Goal: Information Seeking & Learning: Learn about a topic

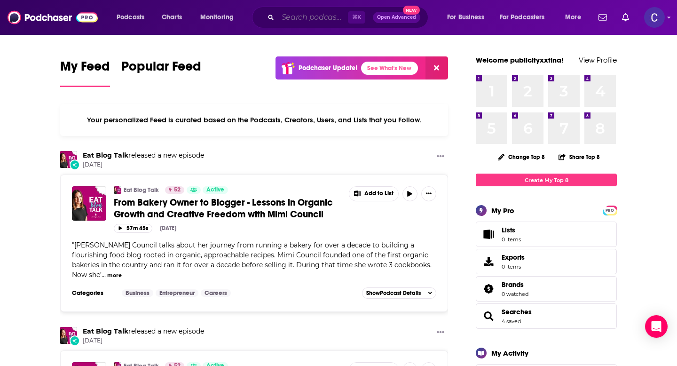
click at [286, 23] on input "Search podcasts, credits, & more..." at bounding box center [313, 17] width 70 height 15
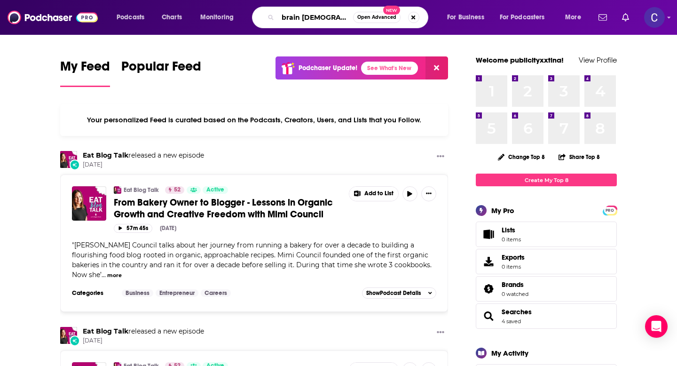
type input "brain [DEMOGRAPHIC_DATA]"
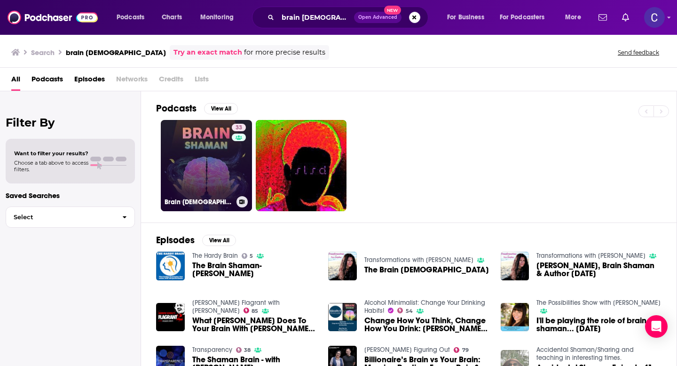
click at [218, 159] on link "33 Brain [DEMOGRAPHIC_DATA]" at bounding box center [206, 165] width 91 height 91
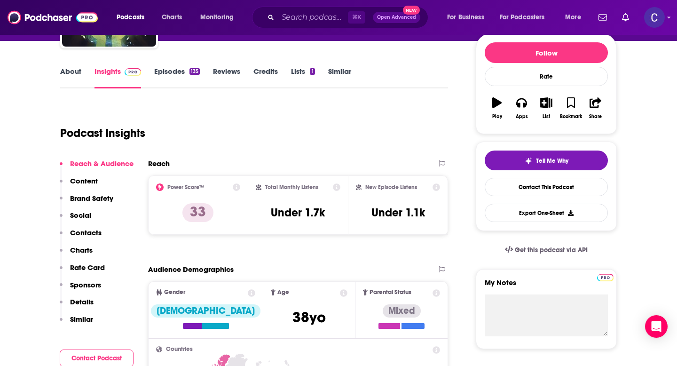
scroll to position [101, 0]
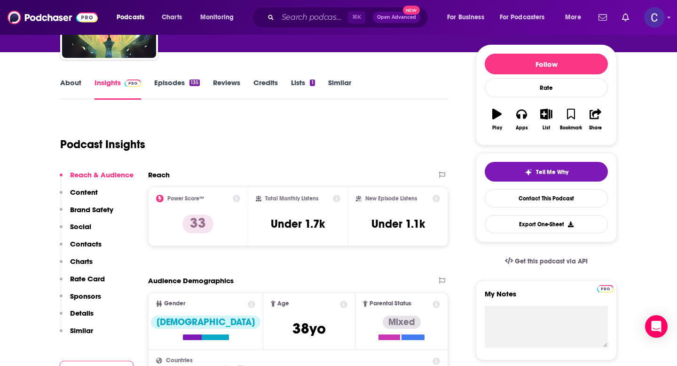
click at [435, 200] on icon at bounding box center [436, 199] width 8 height 8
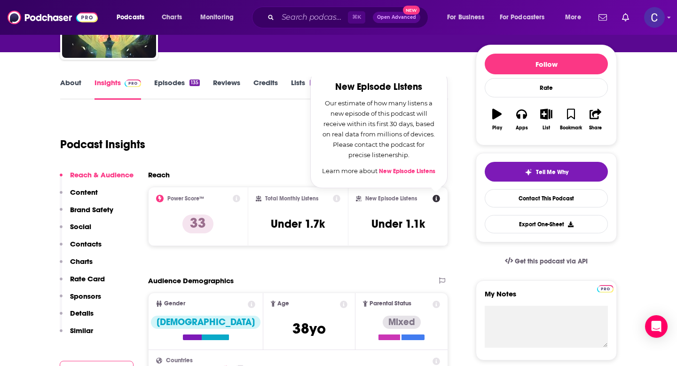
click at [335, 199] on icon at bounding box center [337, 199] width 8 height 8
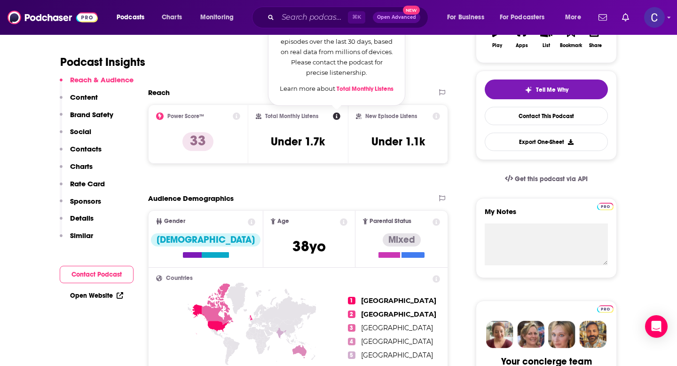
scroll to position [203, 0]
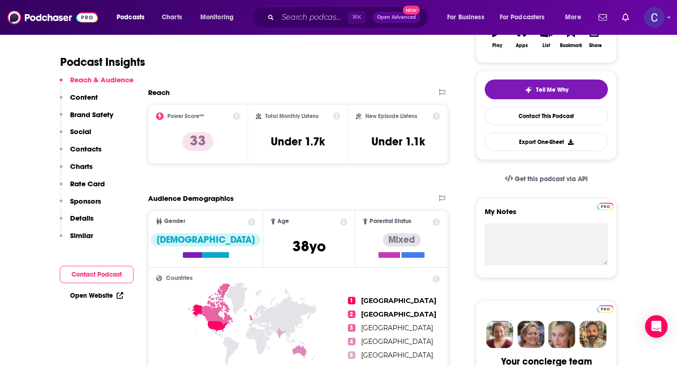
scroll to position [190, 0]
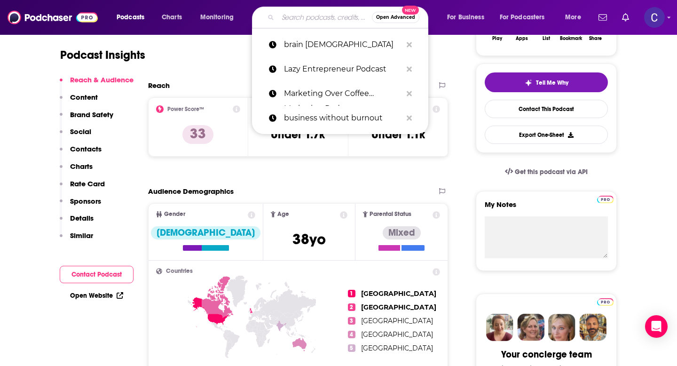
click at [297, 20] on input "Search podcasts, credits, & more..." at bounding box center [325, 17] width 94 height 15
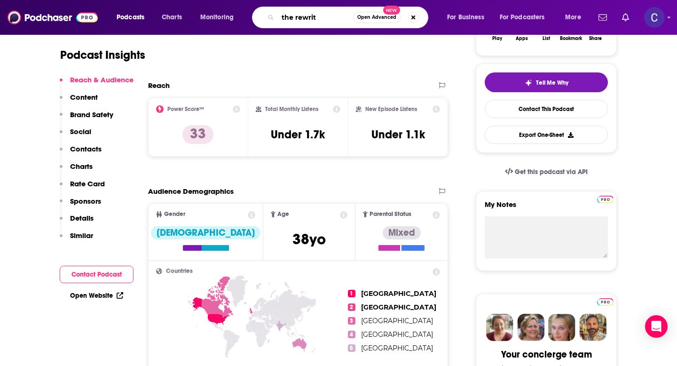
type input "the rewrite"
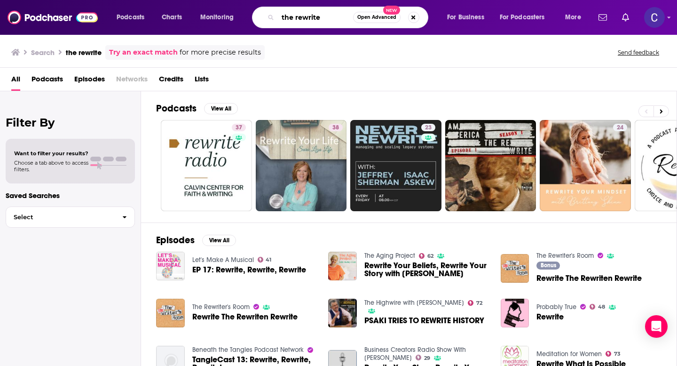
click at [325, 19] on input "the rewrite" at bounding box center [315, 17] width 75 height 15
type input "the rewrite [PERSON_NAME]"
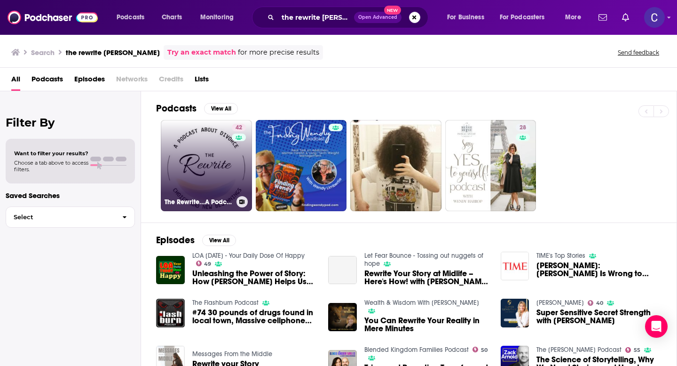
click at [192, 184] on link "42 The Rewrite...A Podcast about Divorce, Choice & New Beginnings" at bounding box center [206, 165] width 91 height 91
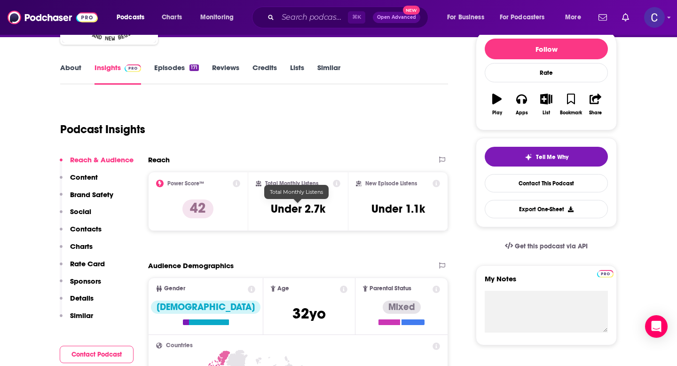
scroll to position [123, 0]
